Goal: Task Accomplishment & Management: Manage account settings

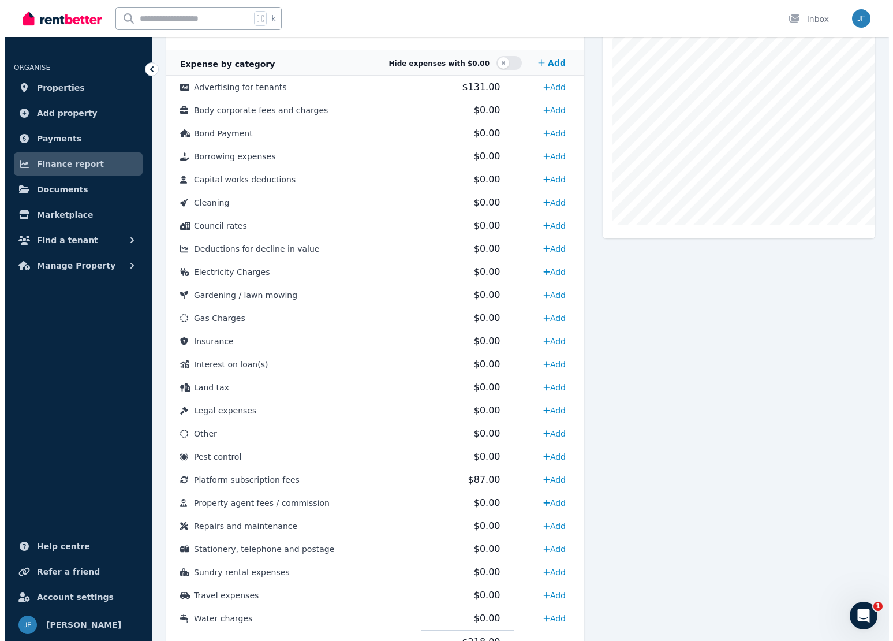
scroll to position [370, 0]
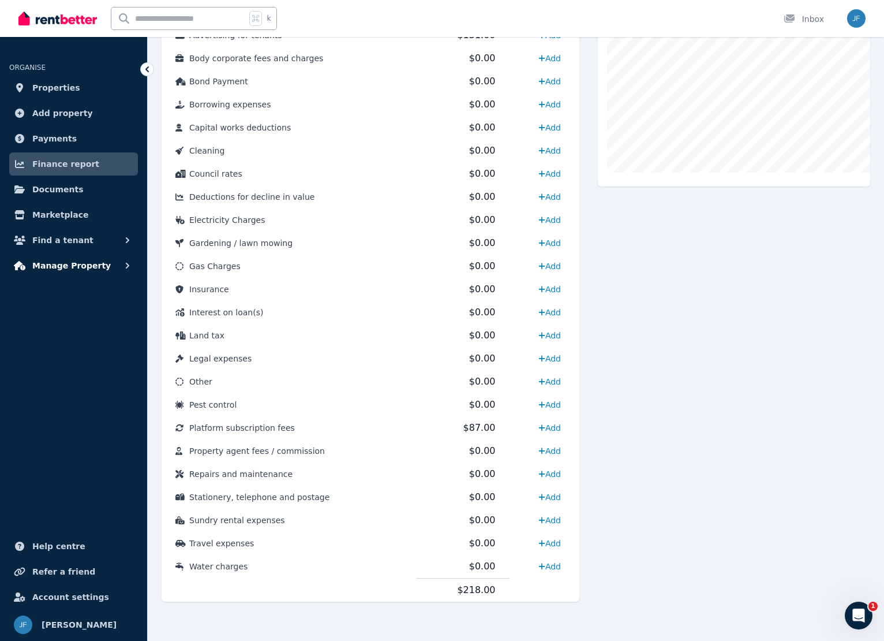
click at [69, 262] on span "Manage Property" at bounding box center [71, 266] width 79 height 14
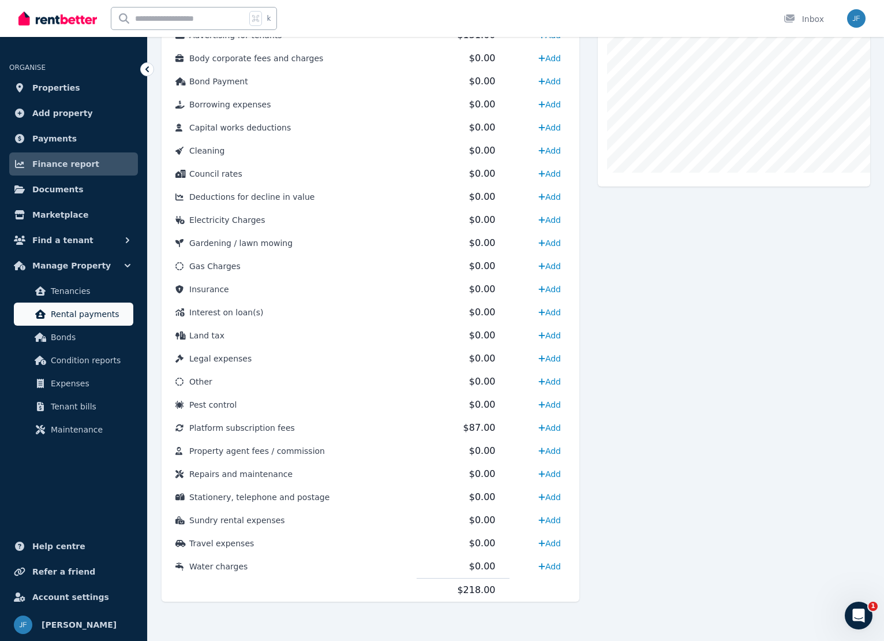
click at [74, 321] on link "Rental payments" at bounding box center [74, 314] width 120 height 23
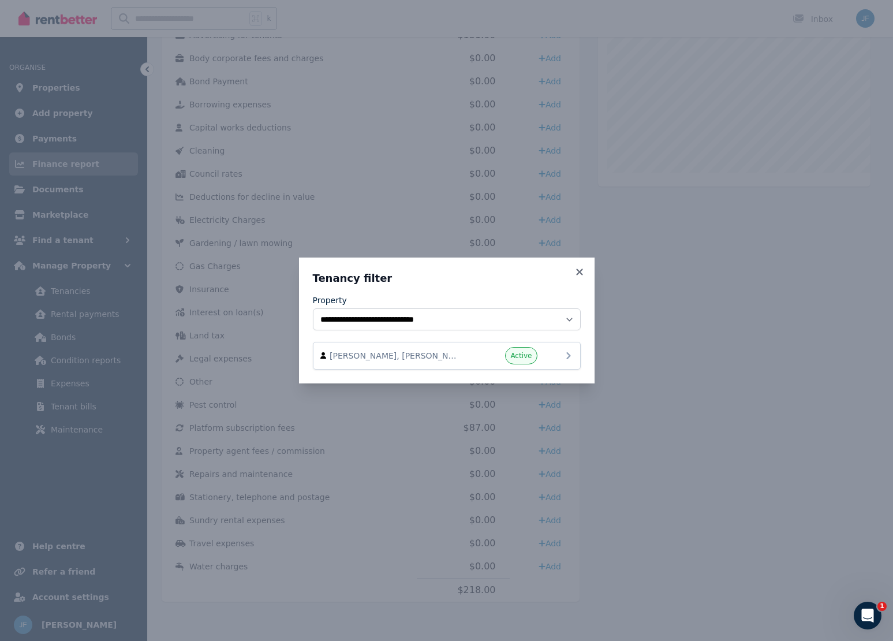
click at [454, 356] on span "Roshan Chhetri, Sujan Chhetri, Sudip Thapa, and Bipin Giri" at bounding box center [396, 356] width 132 height 12
